Goal: Task Accomplishment & Management: Complete application form

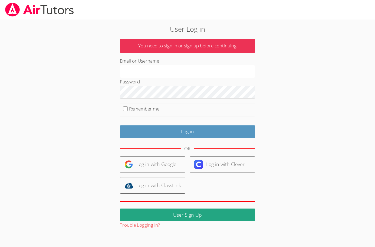
click at [149, 64] on label "Email or Username" at bounding box center [139, 61] width 39 height 6
click at [149, 65] on input "Email or Username" at bounding box center [187, 71] width 135 height 13
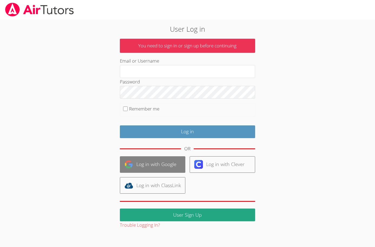
click at [148, 163] on link "Log in with Google" at bounding box center [153, 164] width 66 height 17
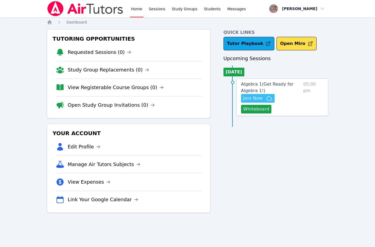
click at [263, 99] on span "Join Now" at bounding box center [257, 98] width 29 height 6
click at [249, 111] on button "Whiteboard" at bounding box center [256, 109] width 31 height 9
click at [33, 132] on div "Home Sessions Study Groups Students Messages Open user menu [PERSON_NAME] Open …" at bounding box center [187, 123] width 375 height 247
click at [247, 88] on span "Algebra 1 ( Get Ready for Algebra 1! )" at bounding box center [267, 87] width 53 height 12
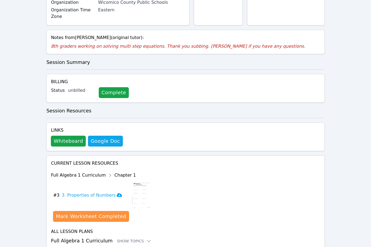
scroll to position [103, 0]
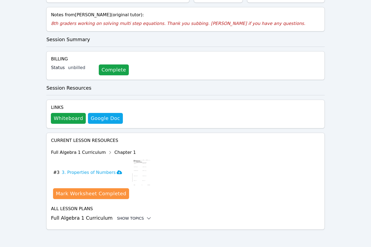
click at [117, 219] on div "Show Topics" at bounding box center [134, 218] width 35 height 5
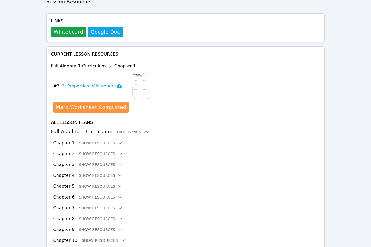
scroll to position [234, 0]
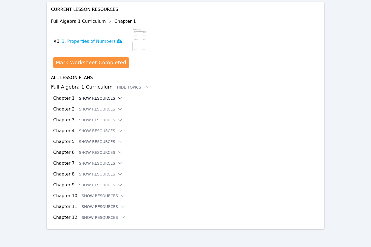
click at [94, 96] on button "Show Resources" at bounding box center [101, 98] width 44 height 5
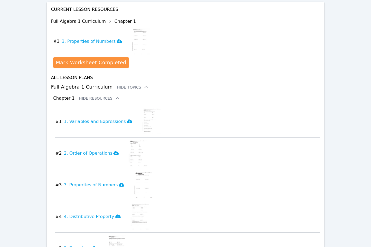
click at [17, 55] on div "Home Sessions Study Groups Students Messages Open user menu [PERSON_NAME] Open …" at bounding box center [185, 135] width 371 height 739
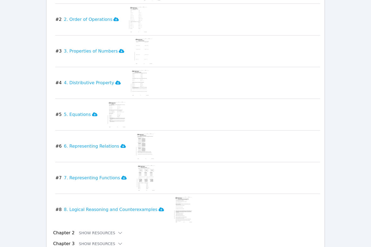
scroll to position [492, 0]
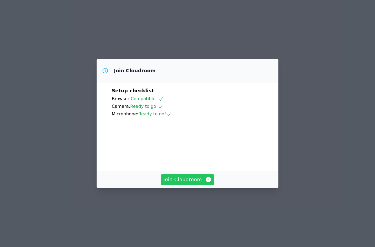
click at [177, 183] on span "Join Cloudroom" at bounding box center [188, 180] width 48 height 8
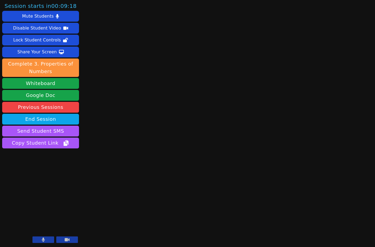
click at [44, 238] on icon at bounding box center [43, 239] width 3 height 4
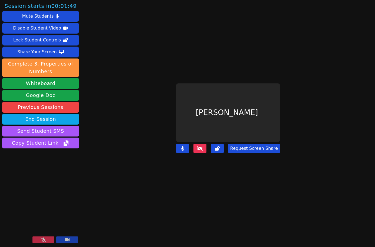
click at [109, 148] on div "Session starts in 00:01:49 Mute Students Disable Student Video Lock Student Con…" at bounding box center [187, 123] width 375 height 247
click at [46, 236] on video at bounding box center [40, 222] width 77 height 43
click at [46, 238] on button at bounding box center [43, 239] width 22 height 6
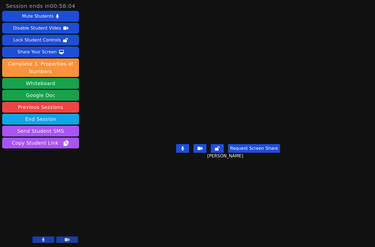
click at [145, 208] on main "Edward Hadley Jr. Request Screen Share Edward Hadley Jr." at bounding box center [228, 123] width 167 height 247
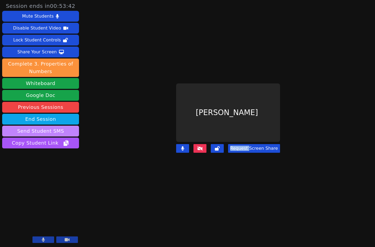
click at [41, 132] on button "Send Student SMS" at bounding box center [40, 131] width 77 height 11
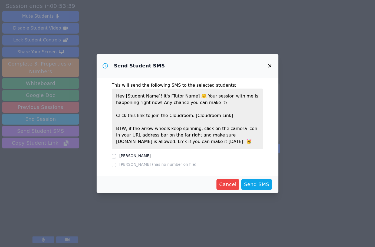
click at [271, 67] on icon "button" at bounding box center [270, 66] width 6 height 6
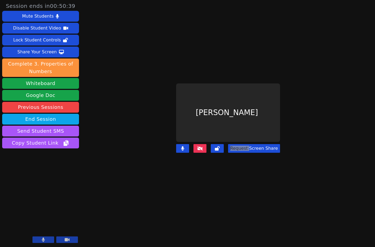
click at [41, 238] on button at bounding box center [43, 239] width 22 height 6
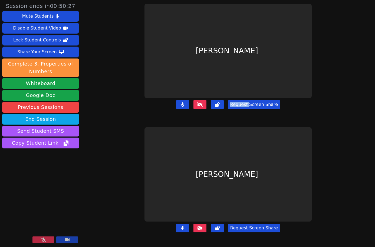
click at [48, 238] on button at bounding box center [43, 239] width 22 height 6
click at [38, 240] on button at bounding box center [43, 239] width 22 height 6
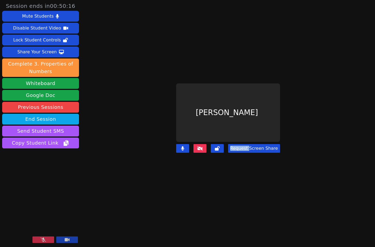
click at [38, 240] on button at bounding box center [43, 239] width 22 height 6
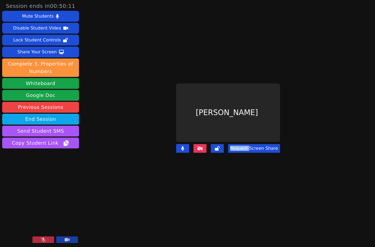
click at [38, 240] on button at bounding box center [43, 239] width 22 height 6
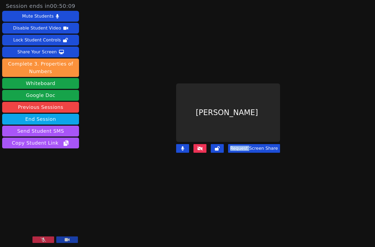
click at [47, 239] on button at bounding box center [43, 239] width 22 height 6
click at [46, 239] on button at bounding box center [43, 239] width 22 height 6
click at [41, 242] on icon at bounding box center [43, 239] width 5 height 4
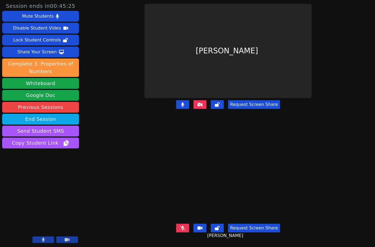
click at [113, 172] on div "Session ends in 00:45:25 Mute Students Disable Student Video Lock Student Contr…" at bounding box center [187, 123] width 375 height 247
click at [185, 226] on icon at bounding box center [182, 228] width 5 height 4
click at [184, 226] on icon at bounding box center [182, 228] width 3 height 4
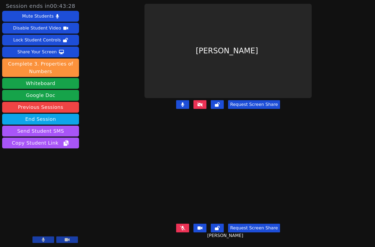
click at [145, 194] on div "[PERSON_NAME]" at bounding box center [228, 174] width 167 height 94
click at [187, 224] on button at bounding box center [182, 228] width 13 height 9
click at [102, 222] on div "Session ends in 00:43:16 Mute Students Disable Student Video Lock Student Contr…" at bounding box center [187, 123] width 375 height 247
click at [177, 225] on div "Request Screen Share Khemari Jeffress" at bounding box center [228, 232] width 167 height 22
click at [183, 226] on icon at bounding box center [182, 228] width 5 height 4
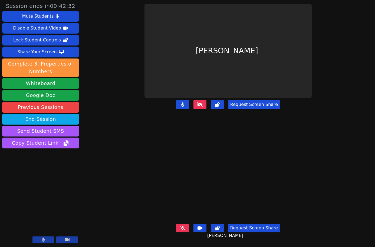
click at [97, 174] on div "Session ends in 00:42:32 Mute Students Disable Student Video Lock Student Contr…" at bounding box center [187, 123] width 375 height 247
click at [105, 175] on div "Session ends in 00:34:56 Mute Students Disable Student Video Lock Student Contr…" at bounding box center [187, 123] width 375 height 247
click at [108, 182] on div "Session ends in 00:00:44 Mute Students Disable Student Video Lock Student Contr…" at bounding box center [187, 123] width 375 height 247
click at [96, 190] on div "Session ends in 00:00:39 Mute Students Disable Student Video Lock Student Contr…" at bounding box center [187, 123] width 375 height 247
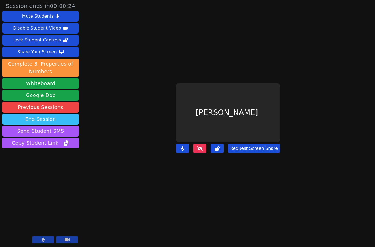
click at [54, 119] on button "End Session" at bounding box center [40, 119] width 77 height 11
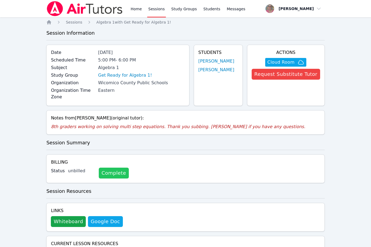
click at [108, 171] on link "Complete" at bounding box center [114, 173] width 30 height 11
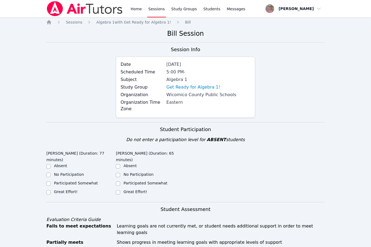
click at [60, 194] on label "Great Effort!" at bounding box center [66, 192] width 24 height 4
click at [51, 194] on input "Great Effort!" at bounding box center [48, 192] width 4 height 4
checkbox input "true"
click at [136, 190] on label "Great Effort!" at bounding box center [135, 192] width 24 height 4
click at [120, 190] on input "Great Effort!" at bounding box center [118, 192] width 4 height 4
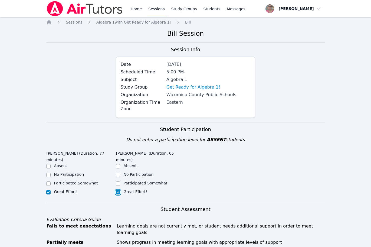
checkbox input "true"
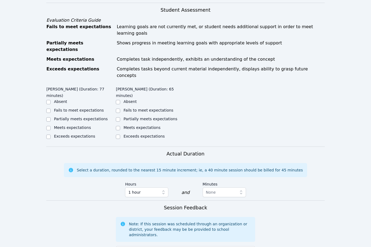
scroll to position [200, 0]
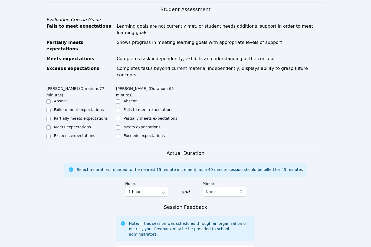
click at [138, 125] on label "Meets expectations" at bounding box center [141, 127] width 37 height 4
click at [120, 125] on input "Meets expectations" at bounding box center [118, 127] width 4 height 4
checkbox input "true"
click at [61, 133] on label "Exceeds expectations" at bounding box center [74, 135] width 41 height 4
click at [51, 134] on input "Exceeds expectations" at bounding box center [48, 136] width 4 height 4
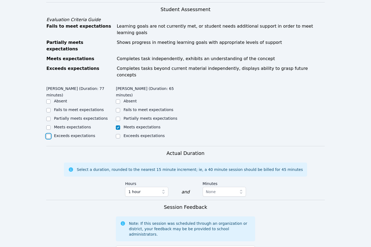
checkbox input "true"
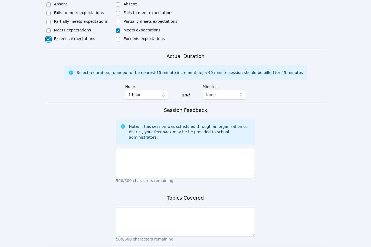
scroll to position [311, 0]
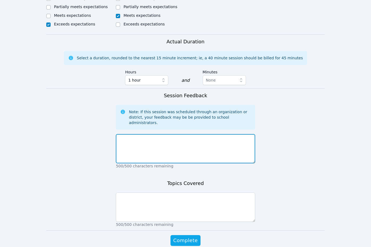
click at [180, 134] on textarea at bounding box center [185, 148] width 139 height 29
paste textarea "Khemari struggled with simplifying or combining like terms. Edward exceled and …"
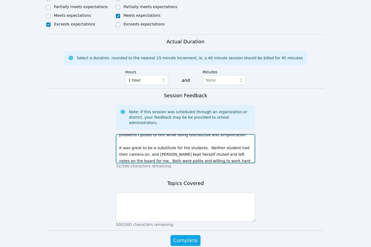
scroll to position [0, 0]
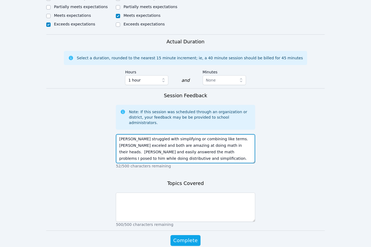
drag, startPoint x: 151, startPoint y: 115, endPoint x: 106, endPoint y: 76, distance: 59.7
click at [106, 76] on form "Student Participation Do not enter a participation level for ABSENT students Ed…" at bounding box center [185, 34] width 278 height 446
type textarea "Khemari struggled with simplifying or combining like terms. Edward exceled and …"
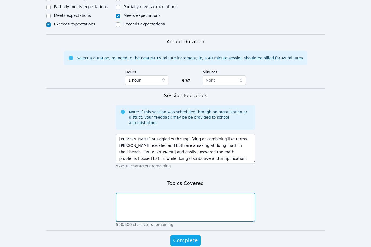
click at [153, 192] on textarea at bounding box center [185, 206] width 139 height 29
paste textarea "Khemari struggled with simplifying or combining like terms. Edward exceled and …"
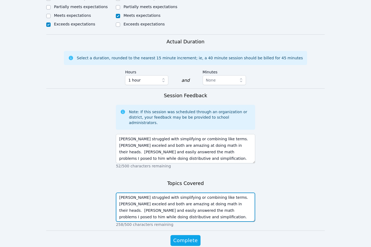
scroll to position [4, 0]
type textarea "Khemari struggled with simplifying or combining like terms. Edward exceled and …"
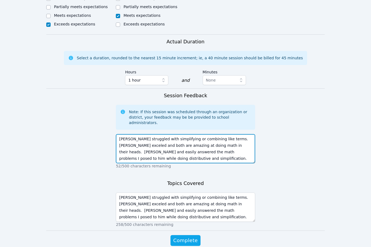
drag, startPoint x: 152, startPoint y: 135, endPoint x: 111, endPoint y: 85, distance: 64.4
click at [111, 85] on form "Student Participation Do not enter a participation level for ABSENT students Ed…" at bounding box center [185, 34] width 278 height 446
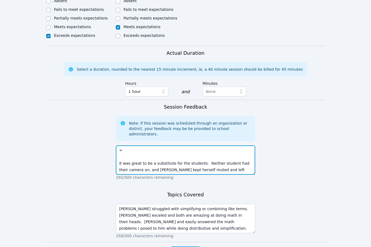
scroll to position [311, 0]
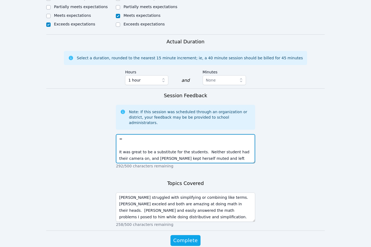
click at [116, 134] on textarea "= It was great to be a substitute for the students. Neither student had their c…" at bounding box center [185, 148] width 139 height 29
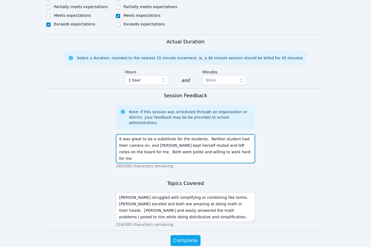
type textarea "It was great to be a substitute for the students. Neither student had their cam…"
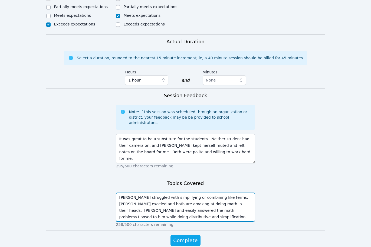
click at [229, 192] on textarea "Khemari struggled with simplifying or combining like terms. Edward exceled and …" at bounding box center [185, 206] width 139 height 29
click at [188, 192] on textarea "Khemari struggled with simplifying or combining like terms. Edward exceled and …" at bounding box center [185, 206] width 139 height 29
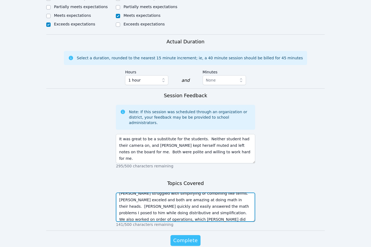
type textarea "Khemari struggled with simplifying or combining like terms. Edward exceled and …"
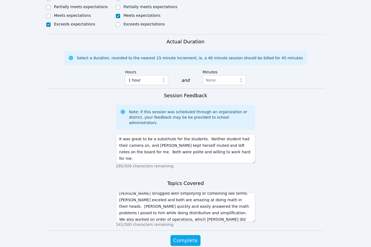
drag, startPoint x: 184, startPoint y: 215, endPoint x: 181, endPoint y: 209, distance: 6.7
click at [184, 237] on span "Complete" at bounding box center [185, 241] width 24 height 8
